Goal: Task Accomplishment & Management: Use online tool/utility

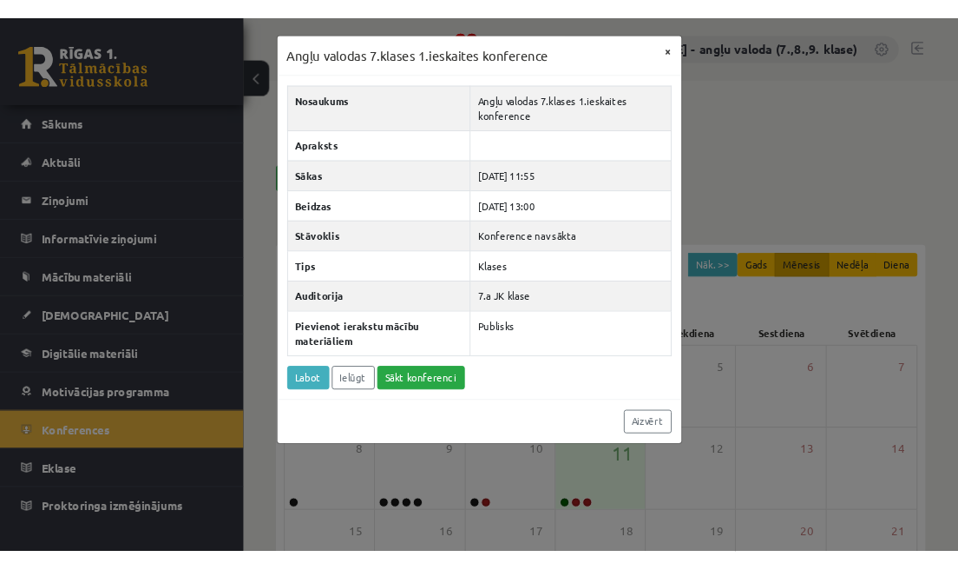
scroll to position [246, 0]
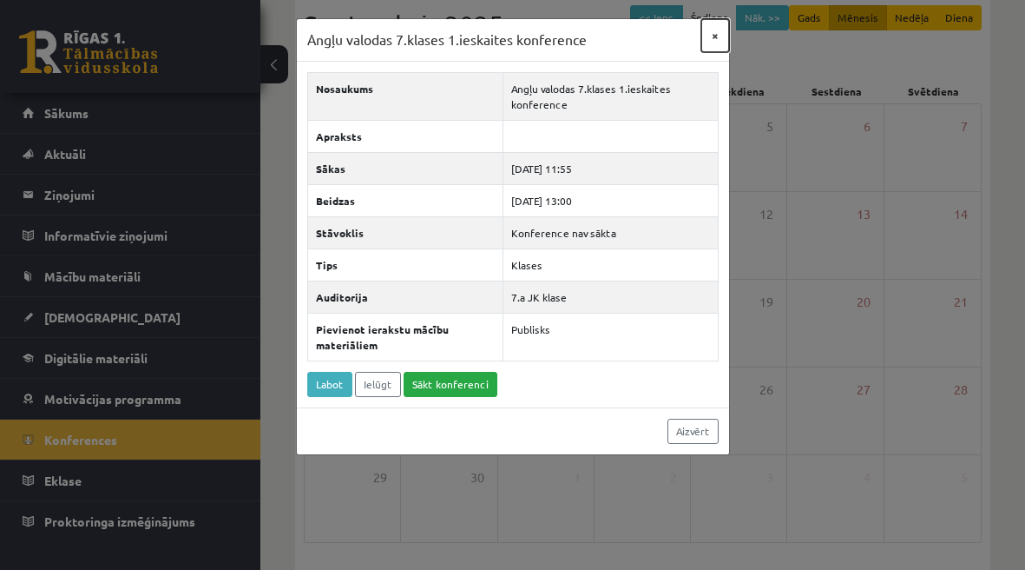
click at [716, 38] on button "×" at bounding box center [715, 35] width 28 height 33
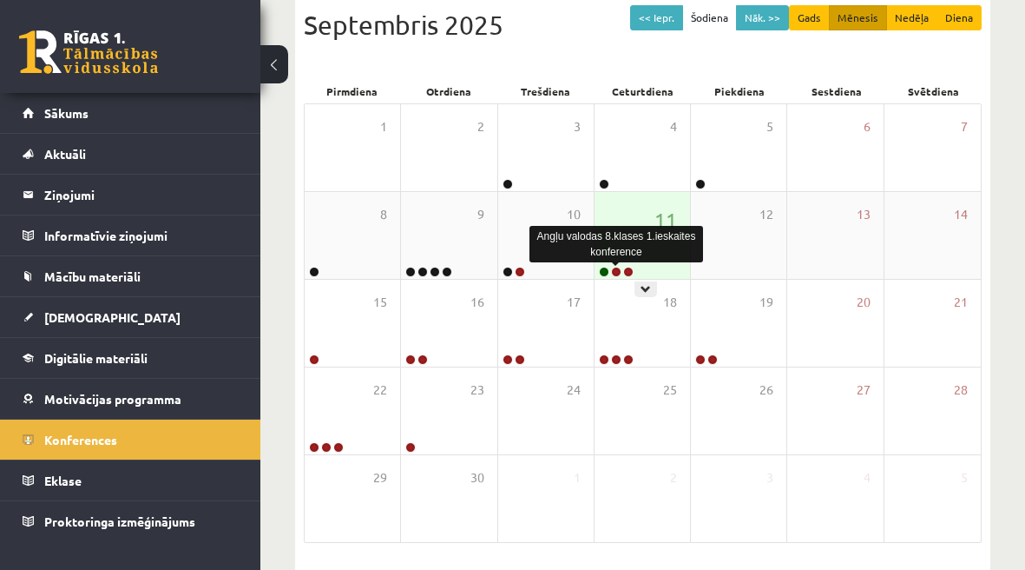
click at [616, 269] on link at bounding box center [616, 272] width 10 height 10
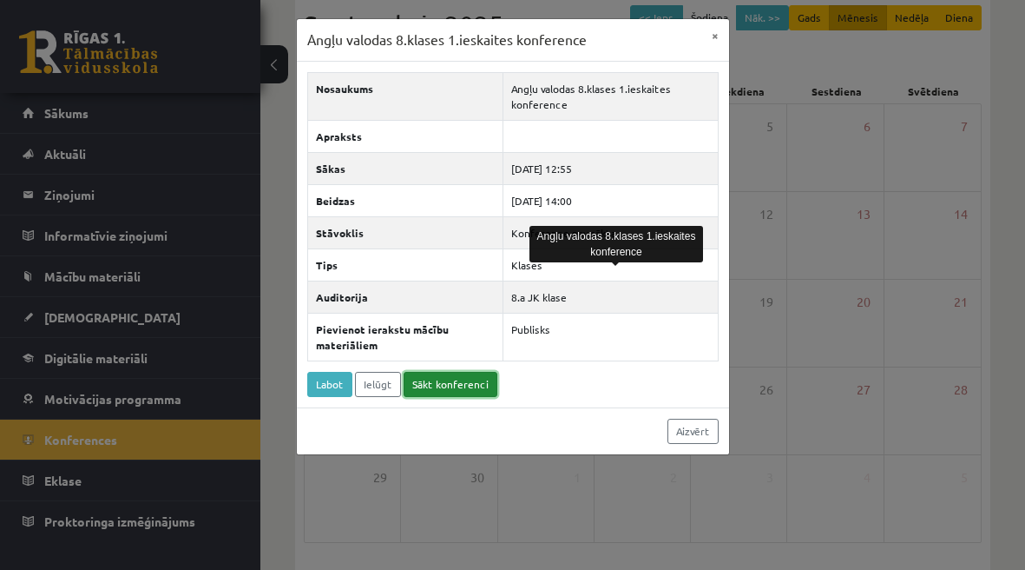
click at [452, 385] on link "Sākt konferenci" at bounding box center [451, 384] width 94 height 25
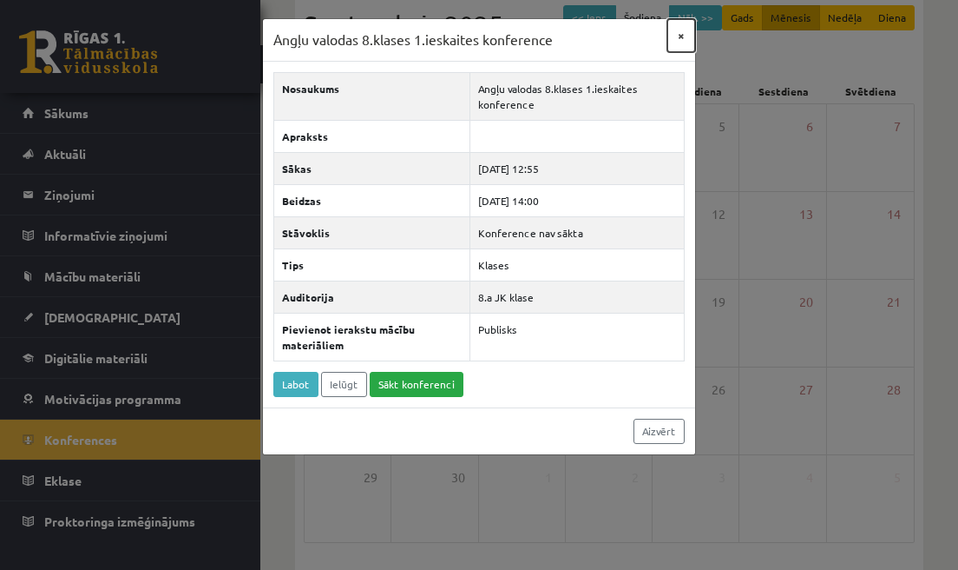
click at [683, 33] on button "×" at bounding box center [682, 35] width 28 height 33
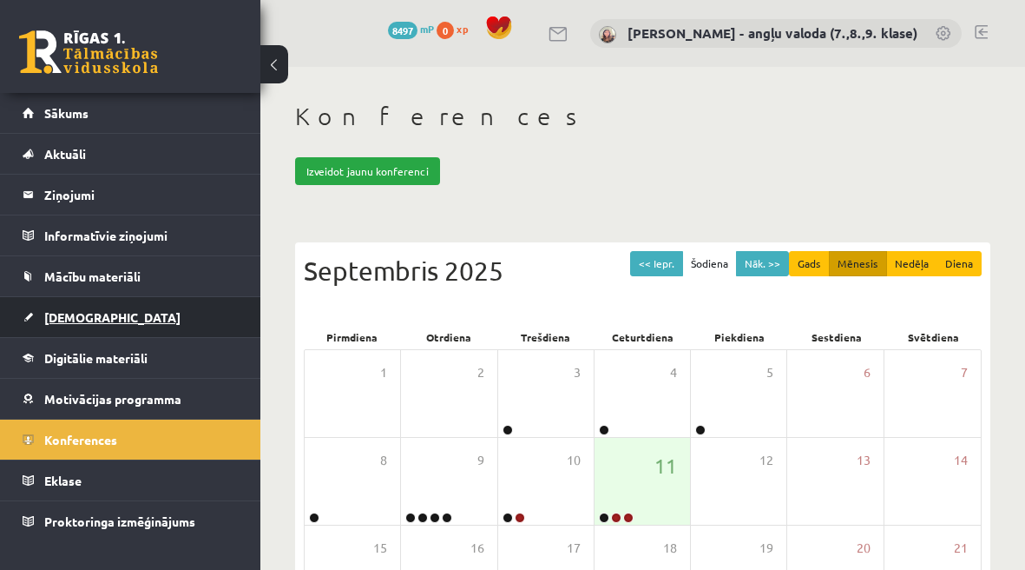
click at [88, 320] on span "[DEMOGRAPHIC_DATA]" at bounding box center [112, 317] width 136 height 16
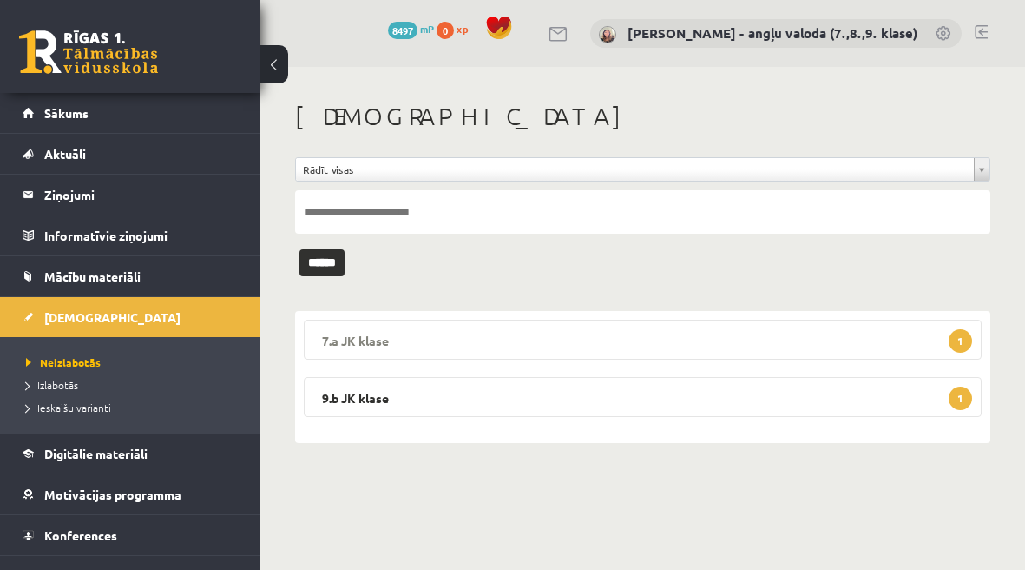
click at [581, 339] on legend "7.a JK klase 1" at bounding box center [643, 339] width 678 height 40
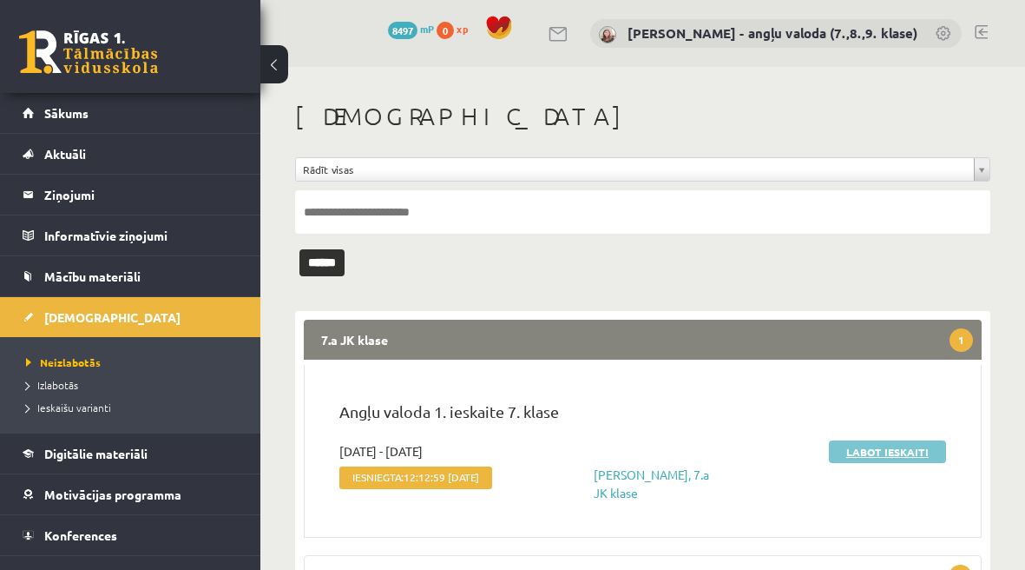
click at [873, 450] on link "Labot ieskaiti" at bounding box center [887, 451] width 117 height 23
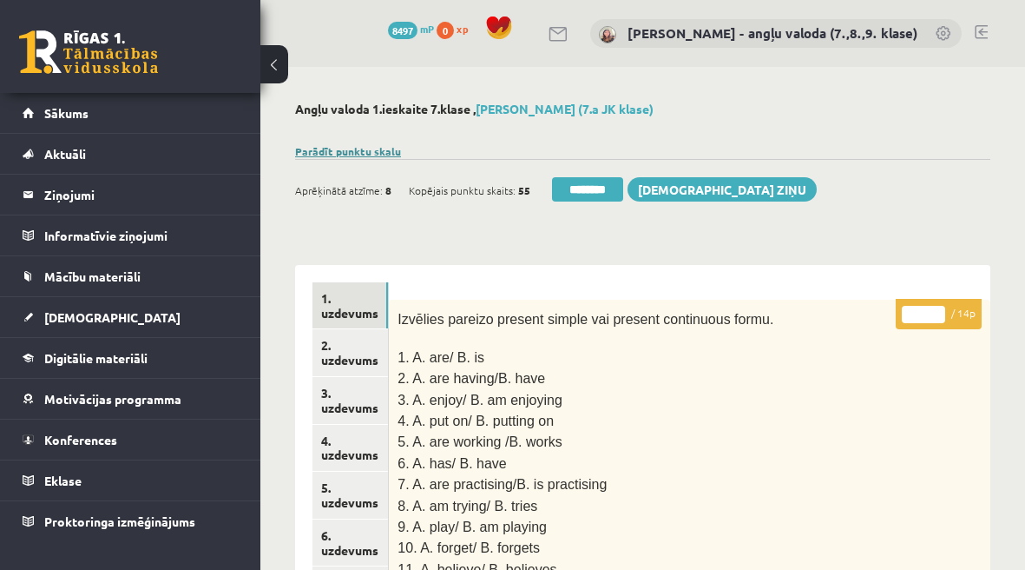
click at [381, 150] on link "Parādīt punktu skalu" at bounding box center [348, 151] width 106 height 14
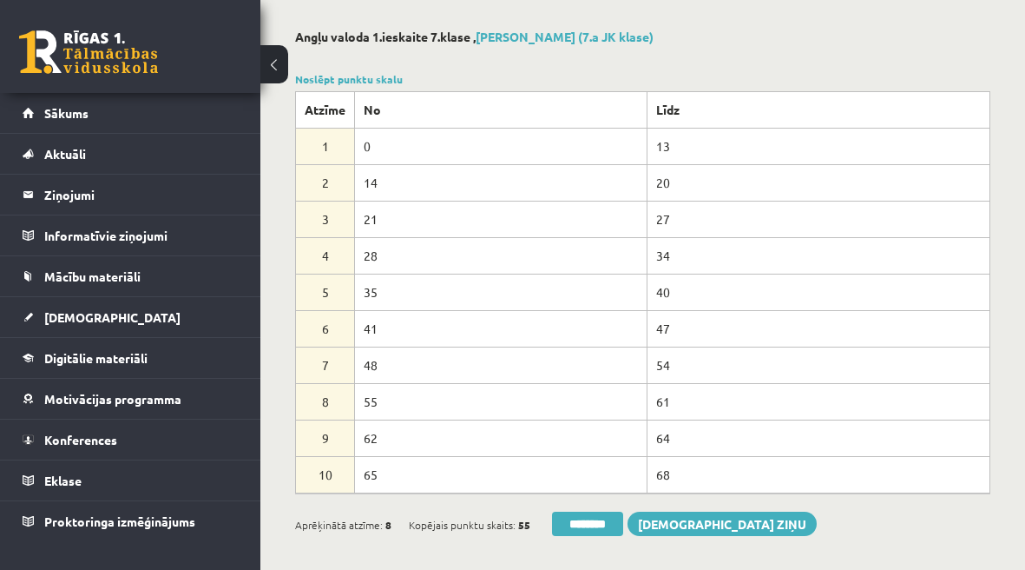
scroll to position [71, 0]
click at [592, 523] on input "********" at bounding box center [587, 524] width 71 height 24
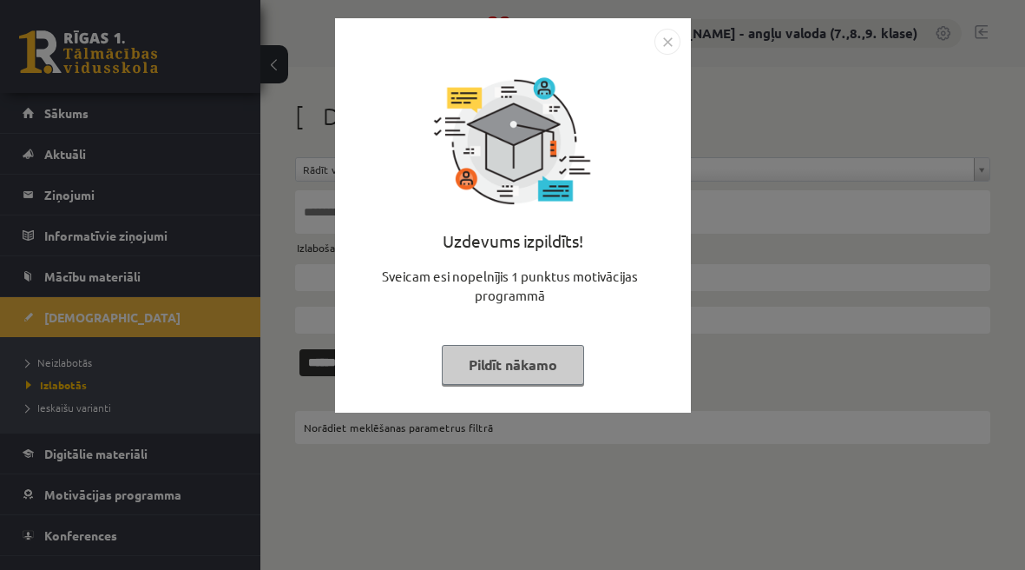
click at [524, 361] on button "Pildīt nākamo" at bounding box center [513, 365] width 142 height 40
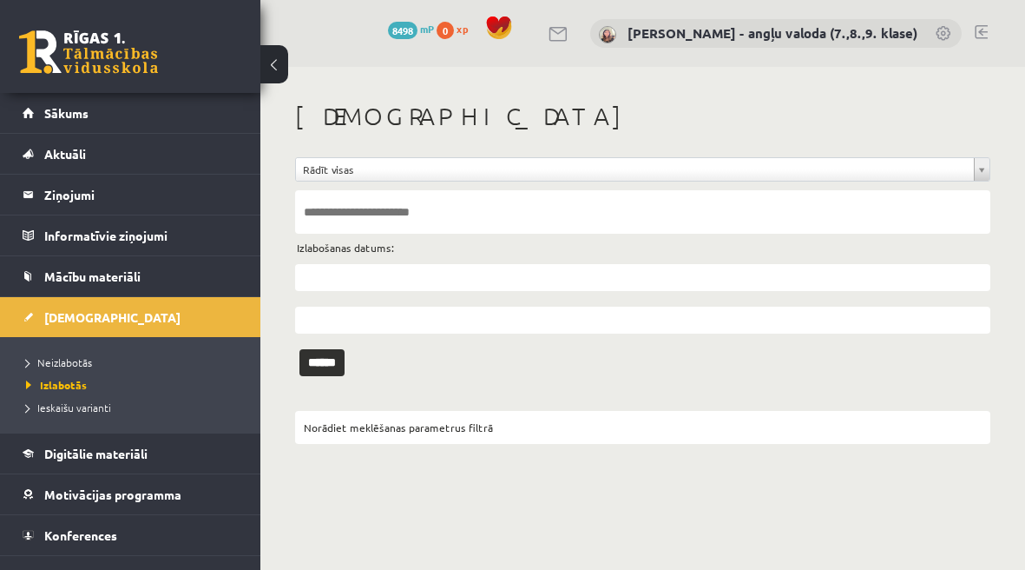
click at [66, 349] on ul "Neizlabotās Izlabotās Ieskaišu varianti" at bounding box center [130, 385] width 260 height 96
click at [61, 365] on span "Neizlabotās" at bounding box center [59, 362] width 66 height 14
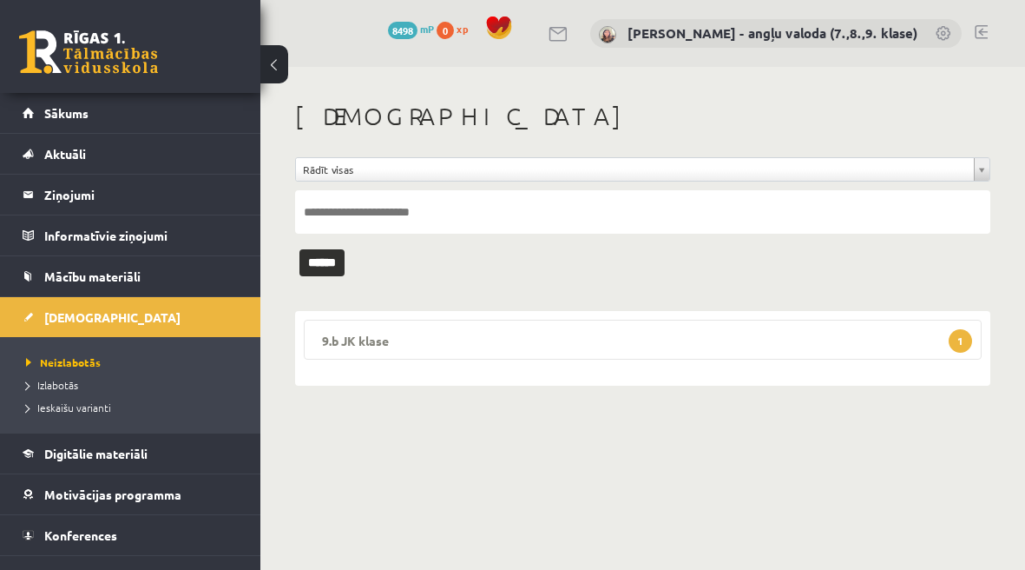
click at [734, 339] on legend "9.b JK klase 1" at bounding box center [643, 339] width 678 height 40
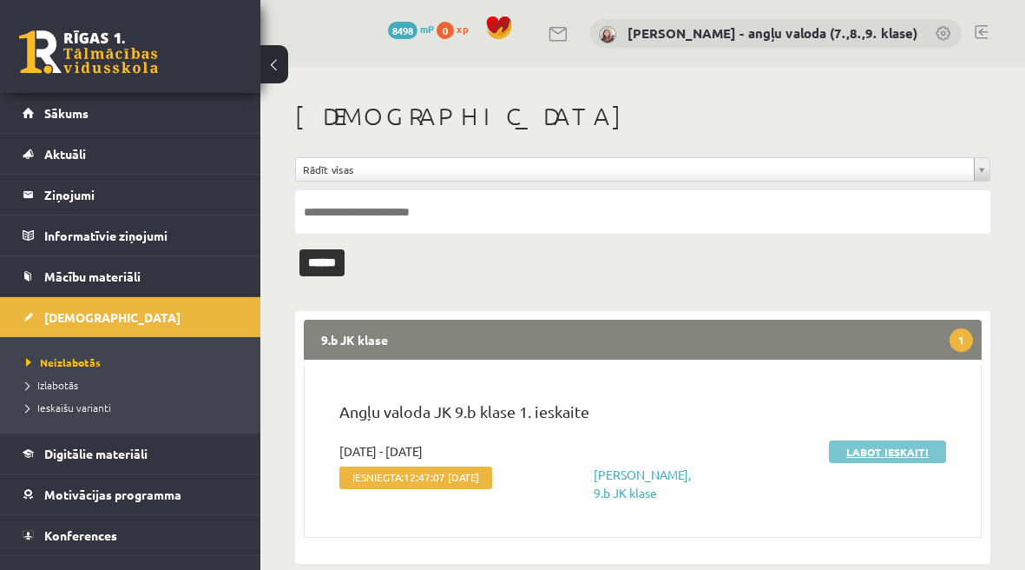
click at [879, 456] on link "Labot ieskaiti" at bounding box center [887, 451] width 117 height 23
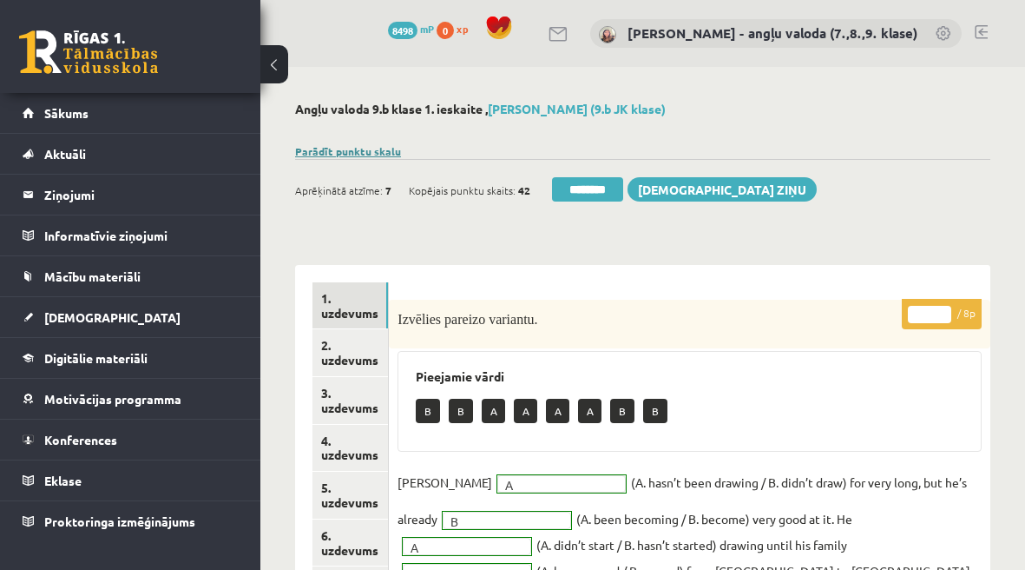
click at [355, 155] on link "Parādīt punktu skalu" at bounding box center [348, 151] width 106 height 14
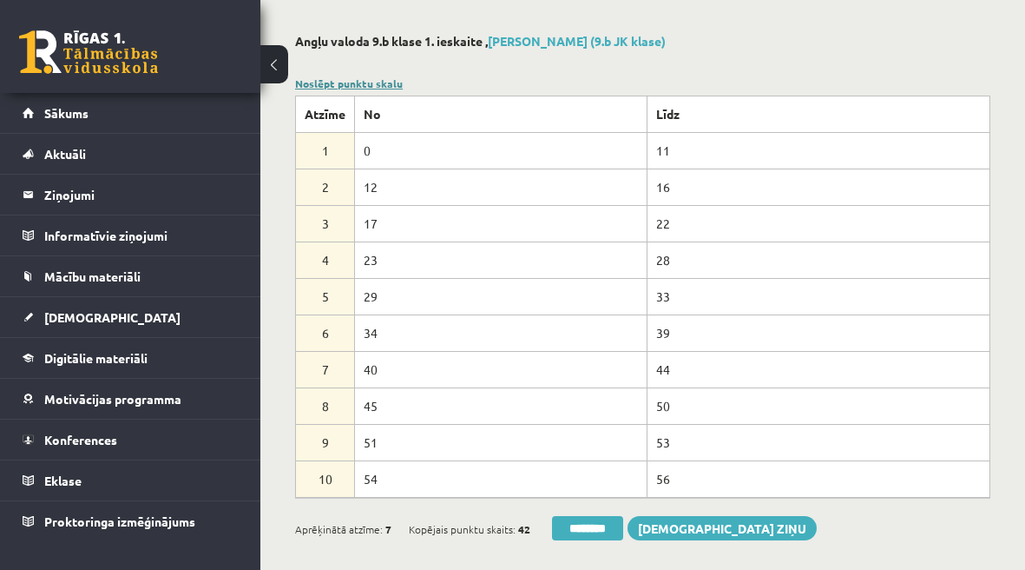
scroll to position [67, 0]
click at [604, 528] on input "********" at bounding box center [587, 529] width 71 height 24
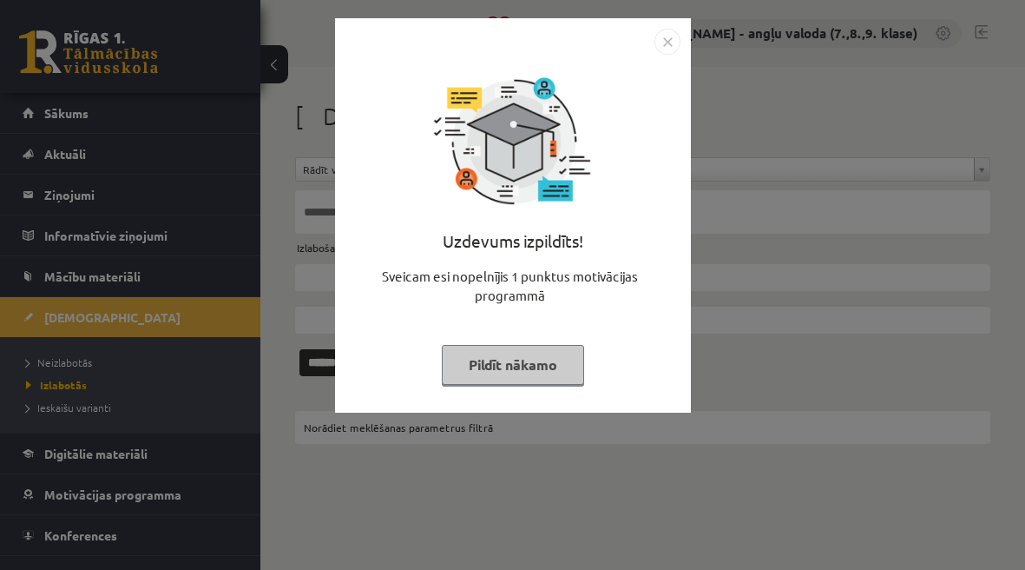
click at [506, 367] on button "Pildīt nākamo" at bounding box center [513, 365] width 142 height 40
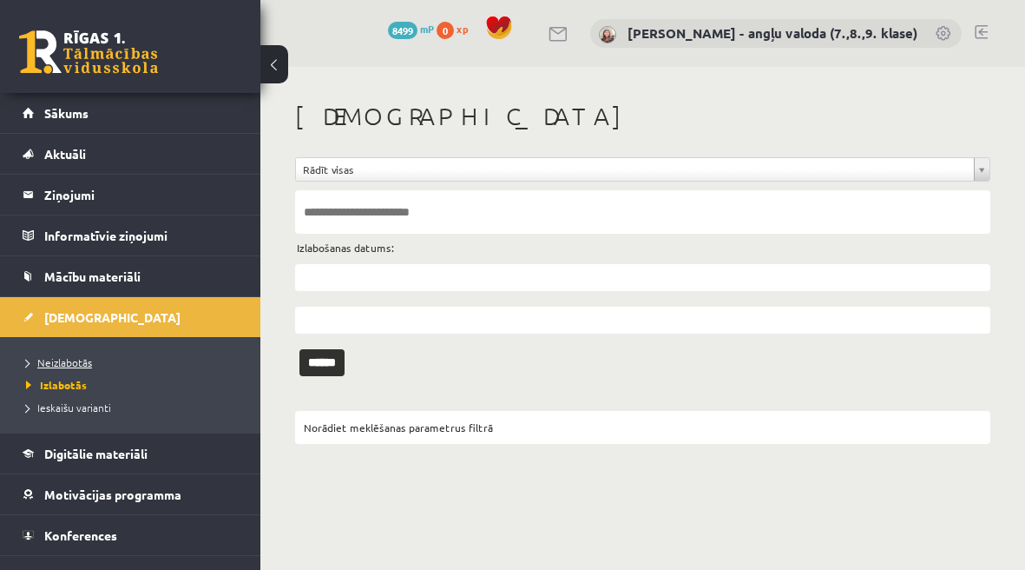
click at [63, 360] on span "Neizlabotās" at bounding box center [59, 362] width 66 height 14
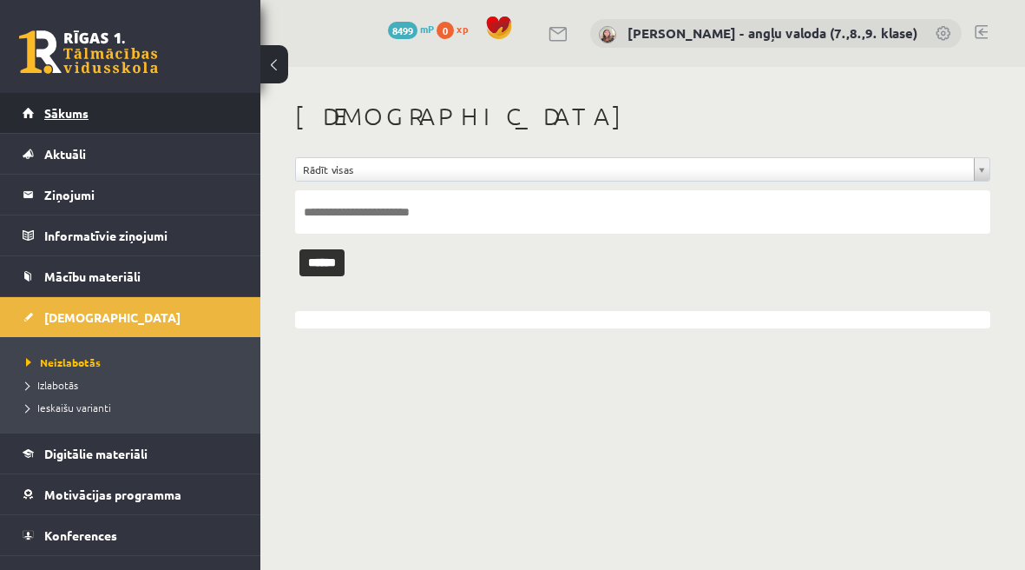
click at [56, 111] on span "Sākums" at bounding box center [66, 113] width 44 height 16
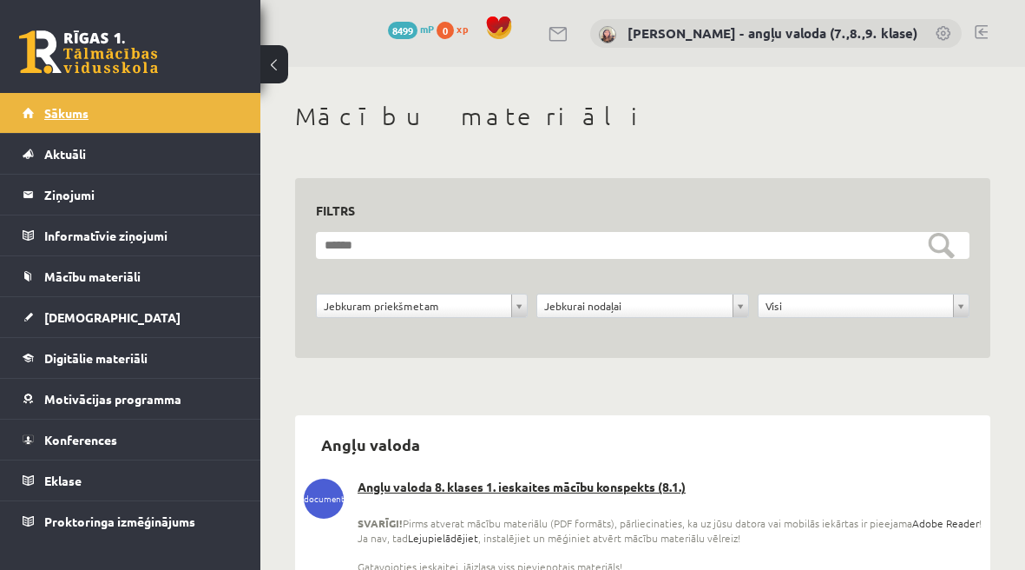
click at [72, 115] on span "Sākums" at bounding box center [66, 113] width 44 height 16
click at [81, 307] on link "[DEMOGRAPHIC_DATA]" at bounding box center [131, 317] width 216 height 40
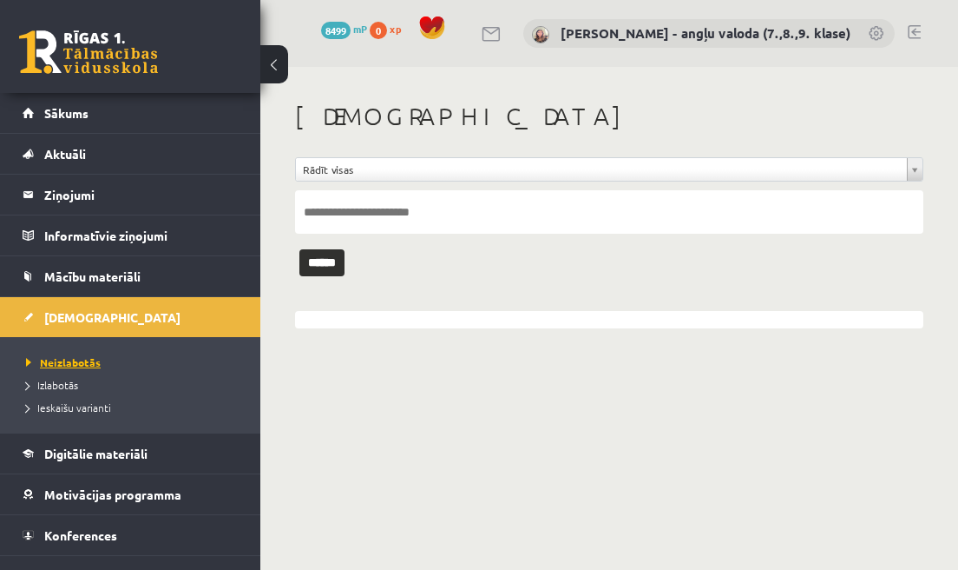
click at [60, 366] on span "Neizlabotās" at bounding box center [63, 362] width 75 height 14
click at [70, 366] on span "Neizlabotās" at bounding box center [63, 362] width 75 height 14
